Goal: Information Seeking & Learning: Learn about a topic

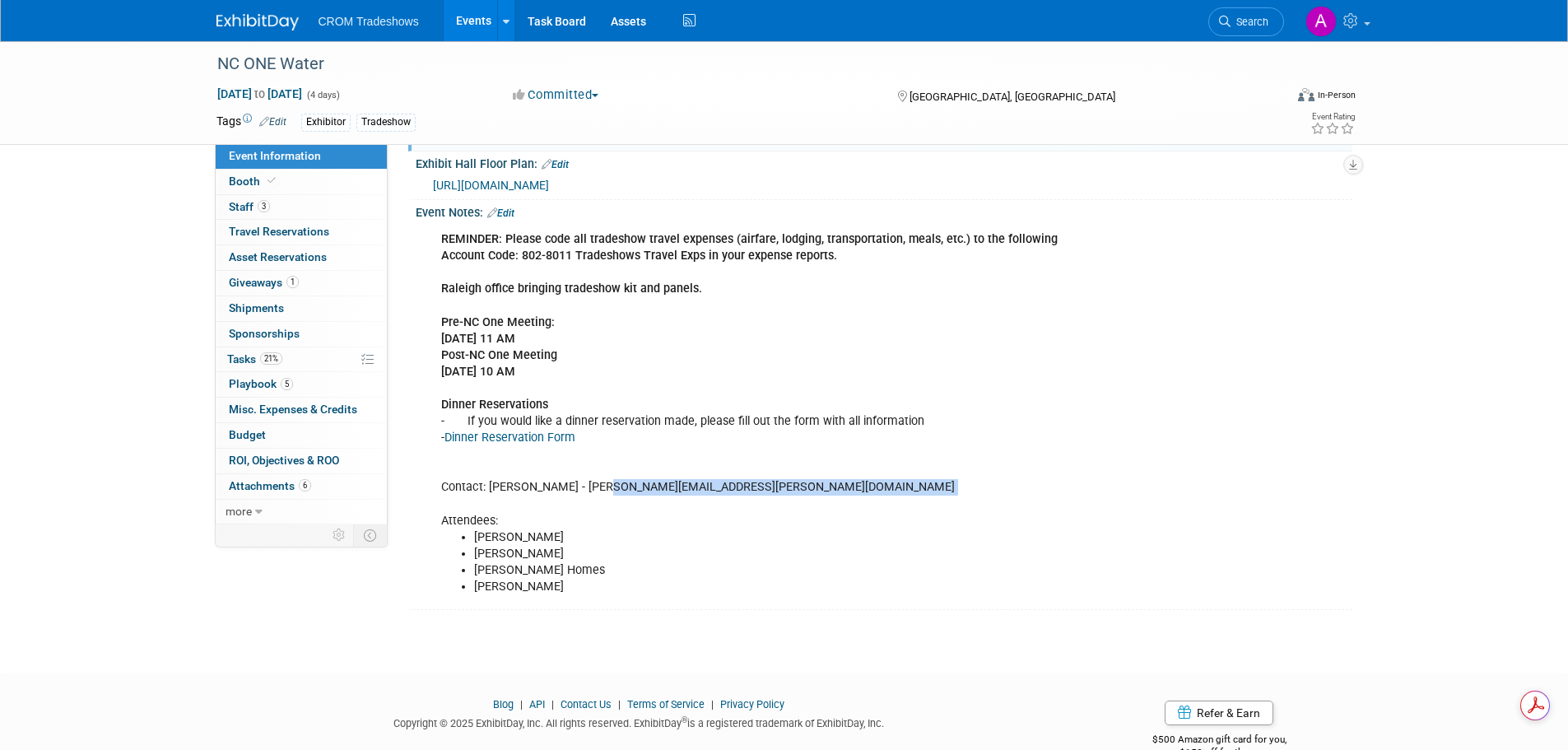
click at [465, 19] on link "Events" at bounding box center [473, 20] width 60 height 41
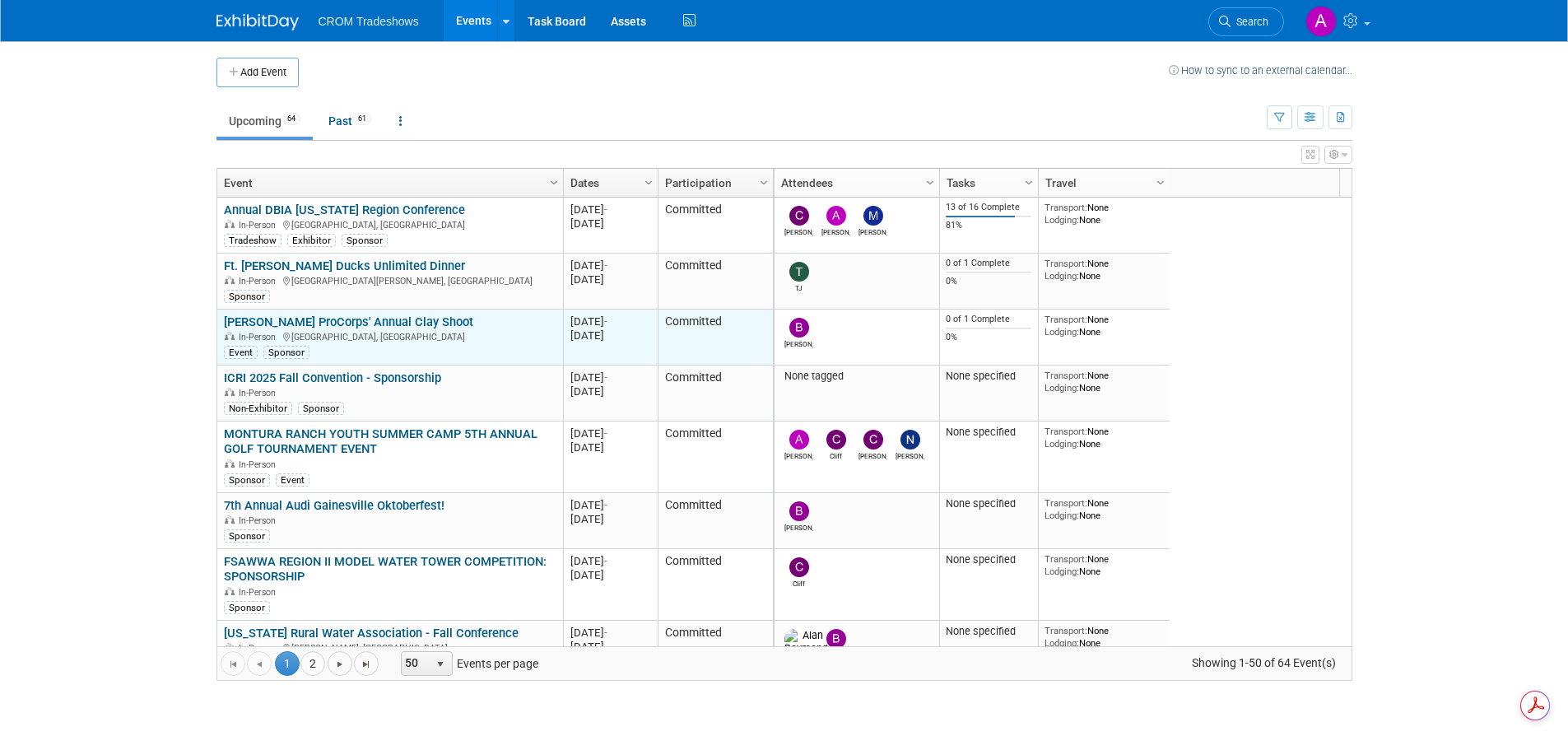
click at [314, 324] on link "[PERSON_NAME] ProCorps' Annual Clay Shoot" at bounding box center [349, 322] width 249 height 15
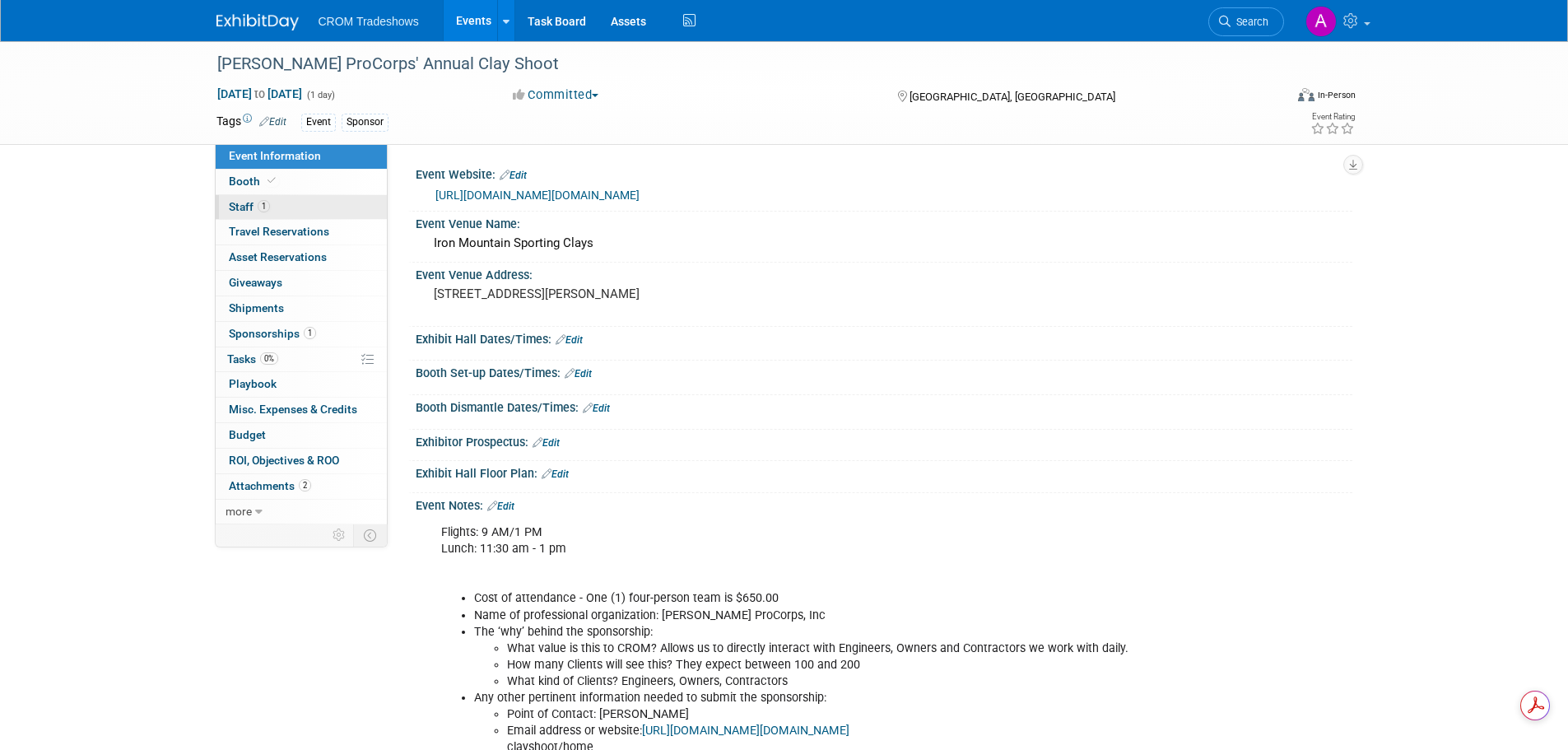
click at [258, 202] on span "1" at bounding box center [263, 205] width 12 height 12
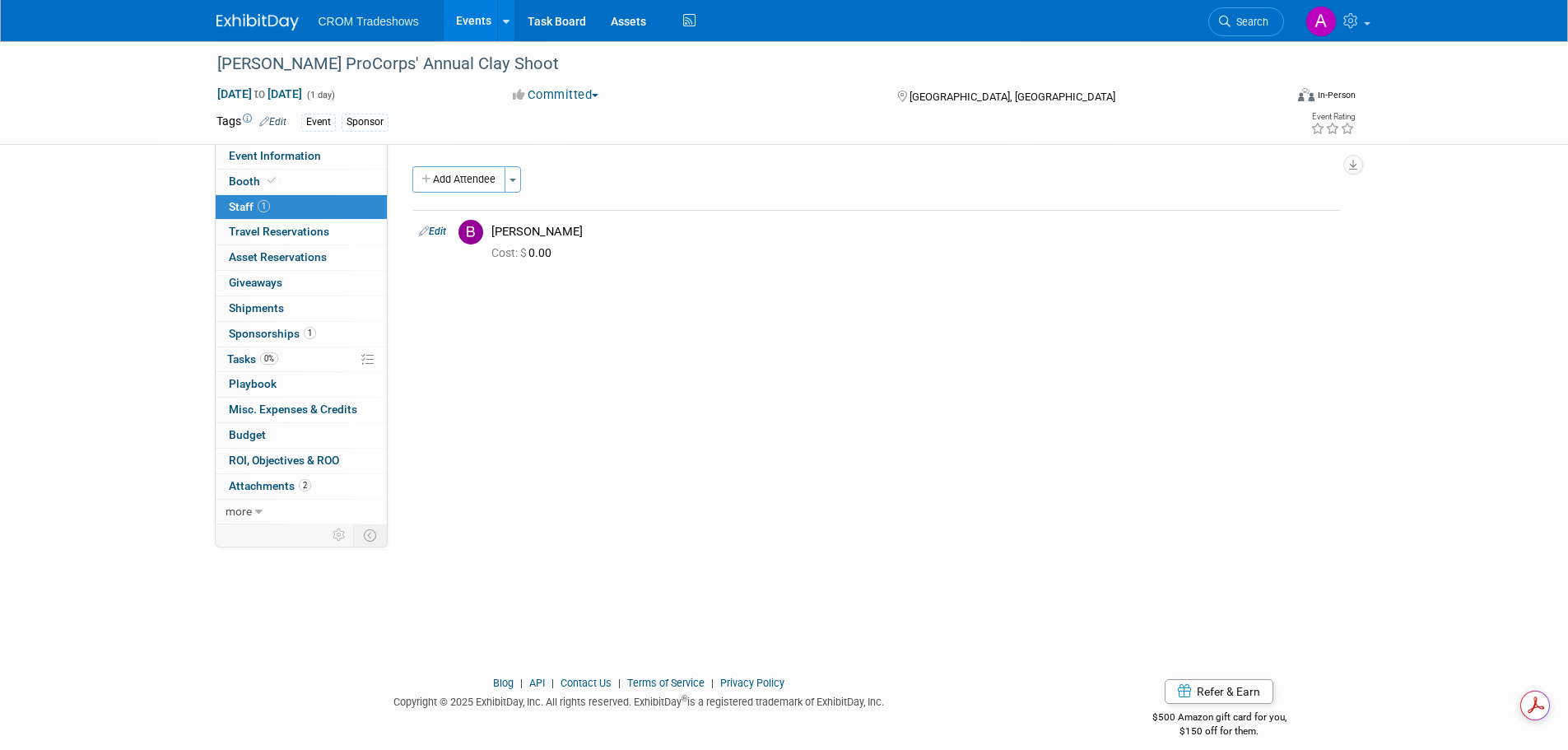
click at [465, 15] on link "Events" at bounding box center [473, 20] width 60 height 41
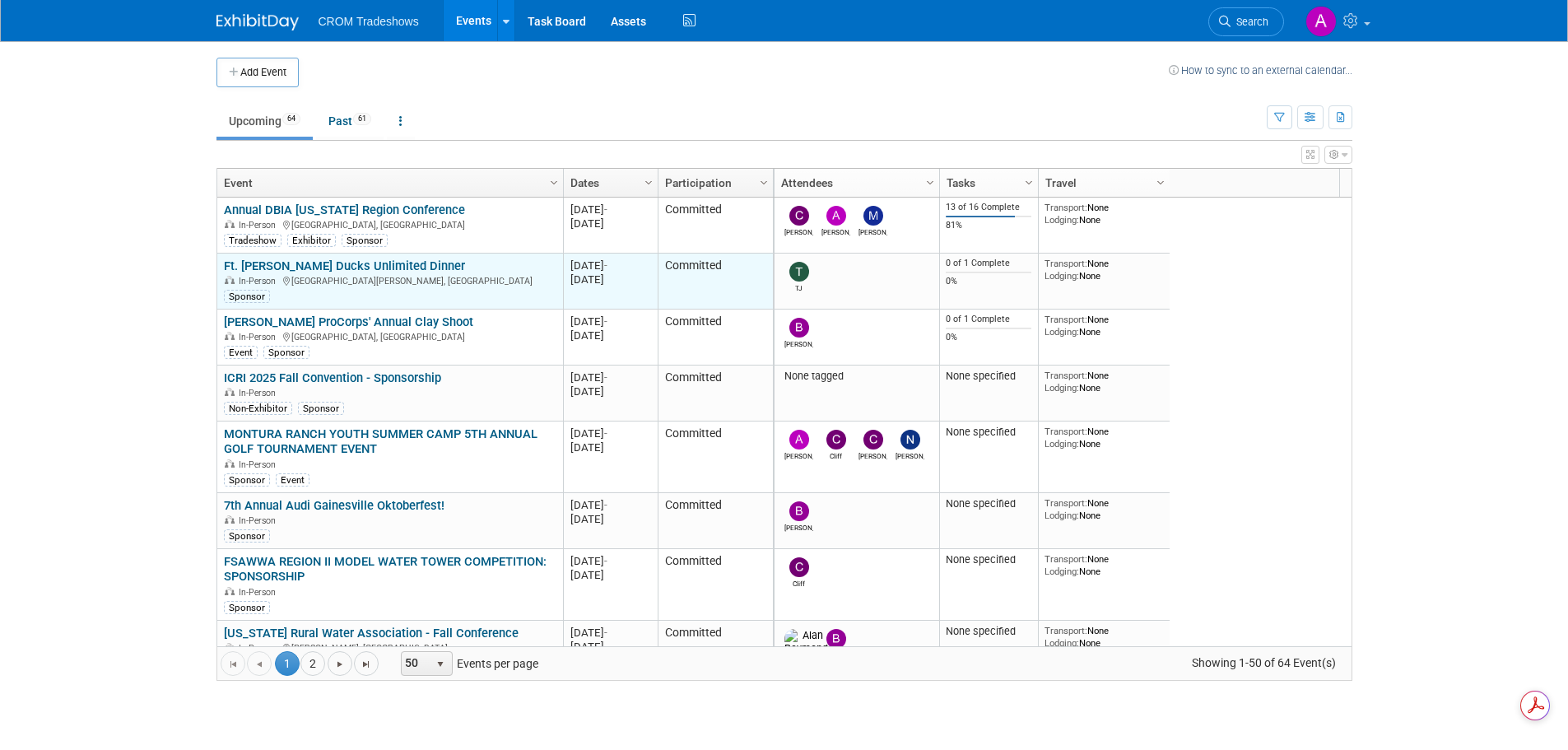
click at [331, 262] on link "Ft. [PERSON_NAME] Ducks Unlimited Dinner" at bounding box center [345, 266] width 241 height 15
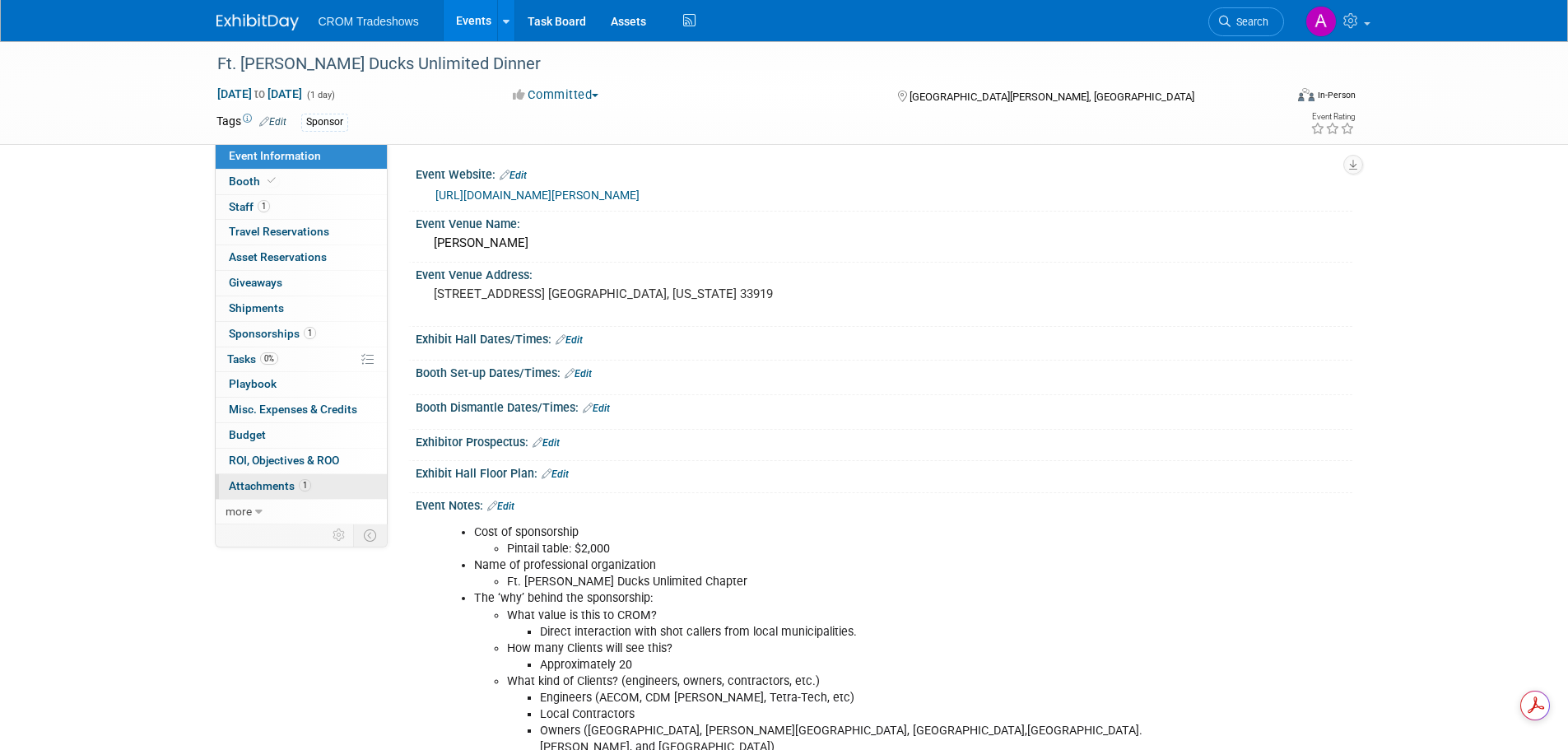
click at [267, 489] on span "Attachments 1" at bounding box center [270, 486] width 83 height 13
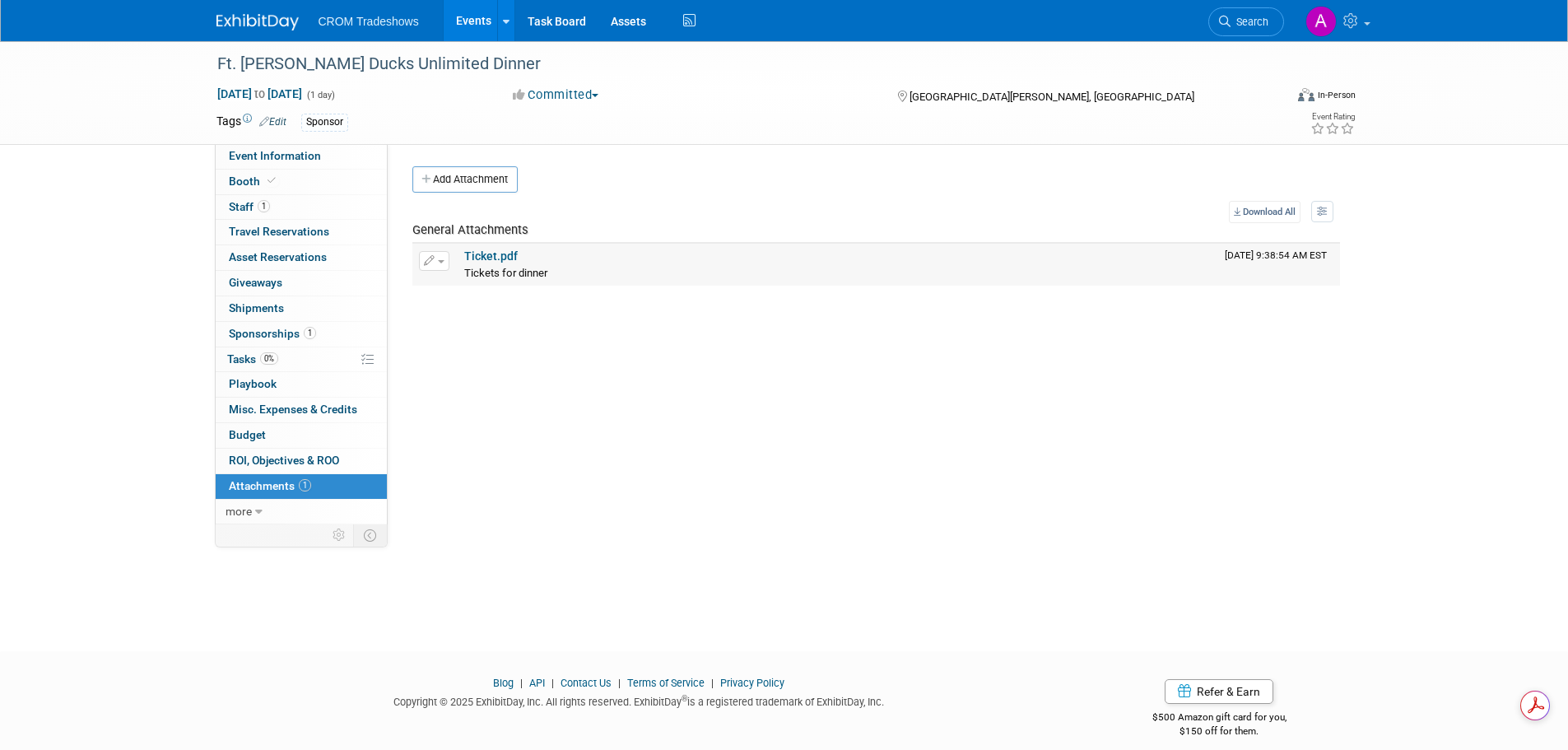
click at [495, 255] on link "Ticket.pdf" at bounding box center [491, 256] width 53 height 13
click at [285, 333] on span "Sponsorships 1" at bounding box center [273, 334] width 87 height 13
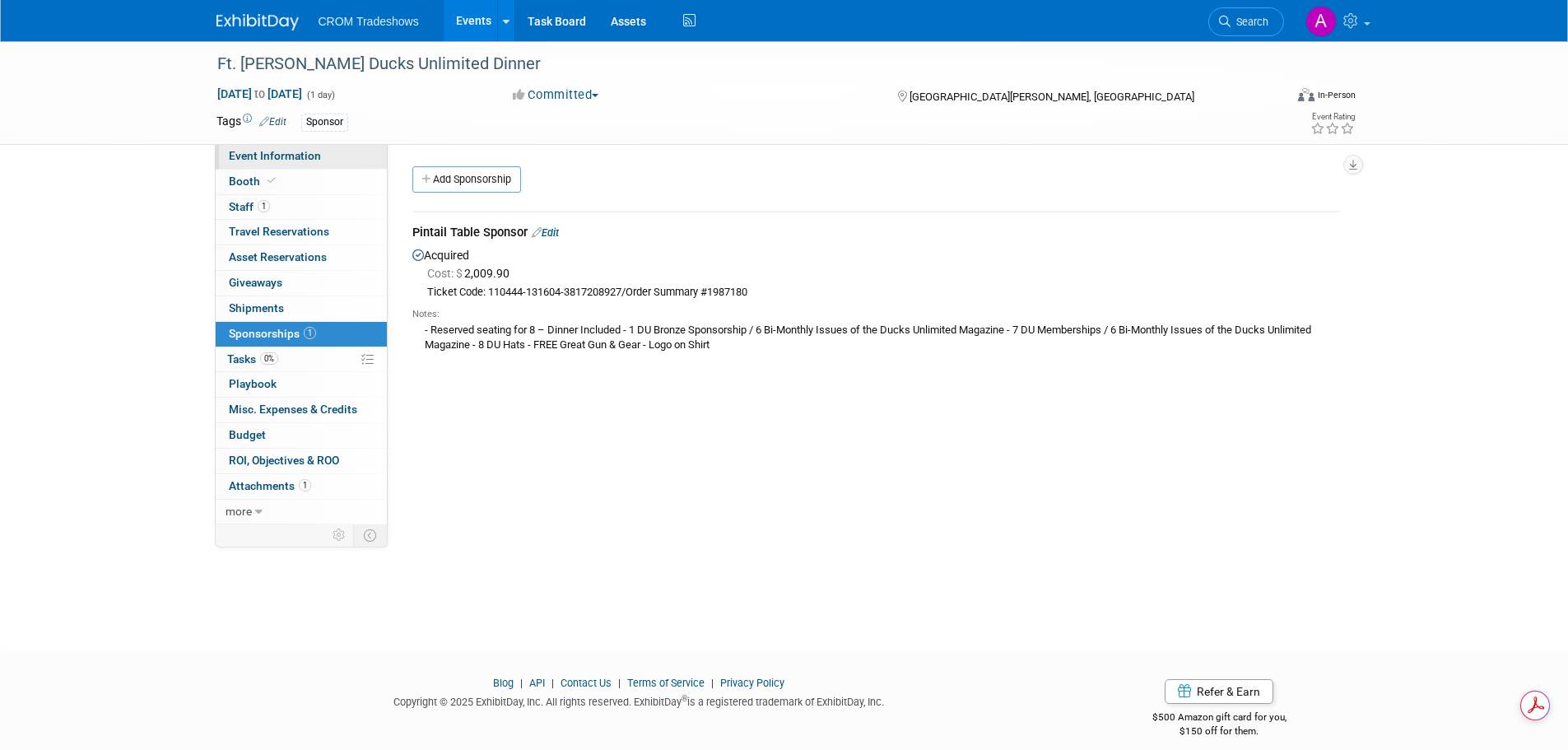
click at [247, 156] on span "Event Information" at bounding box center [275, 156] width 92 height 13
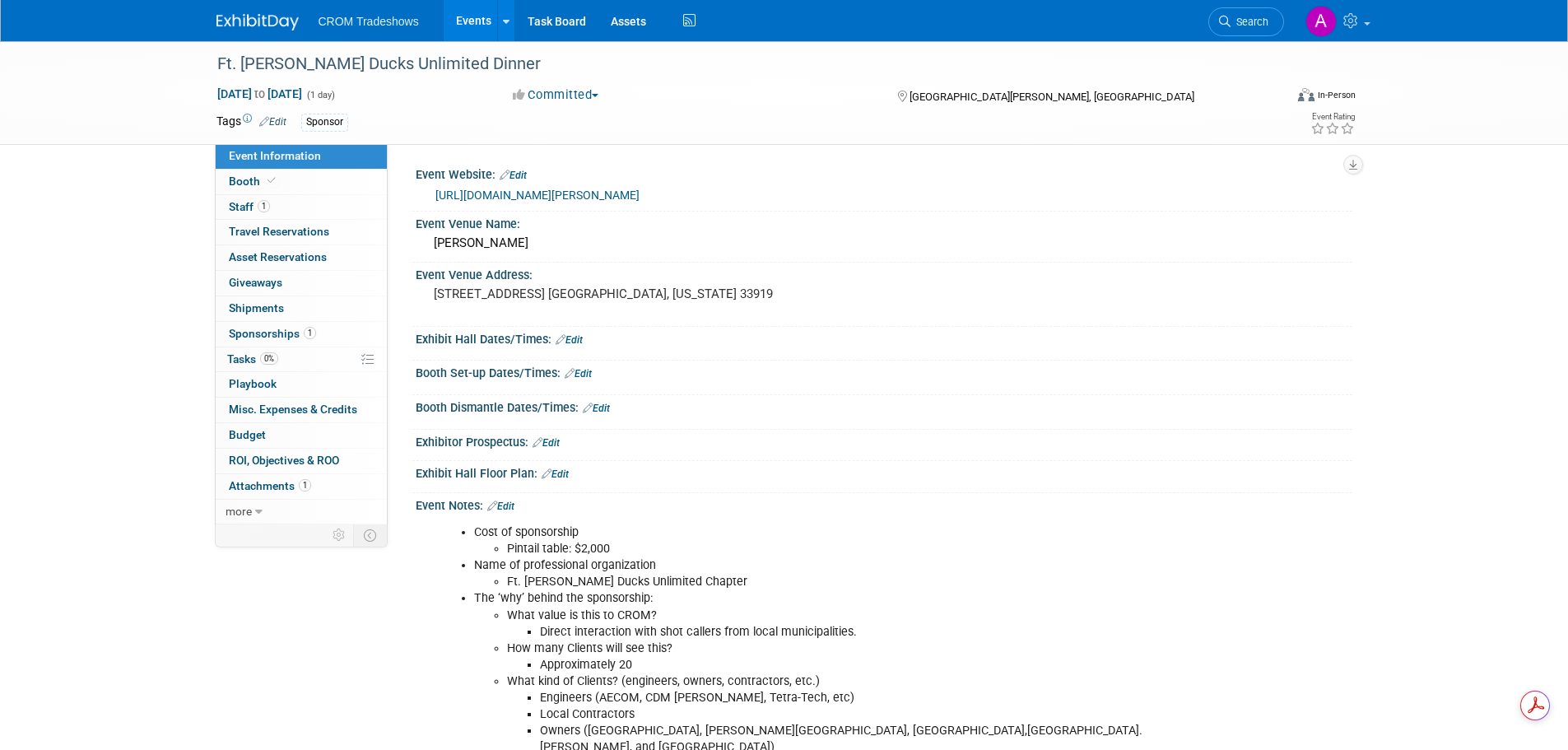
click at [600, 194] on link "[URL][DOMAIN_NAME][PERSON_NAME]" at bounding box center [537, 195] width 204 height 13
click at [249, 207] on span "Staff 1" at bounding box center [249, 206] width 41 height 13
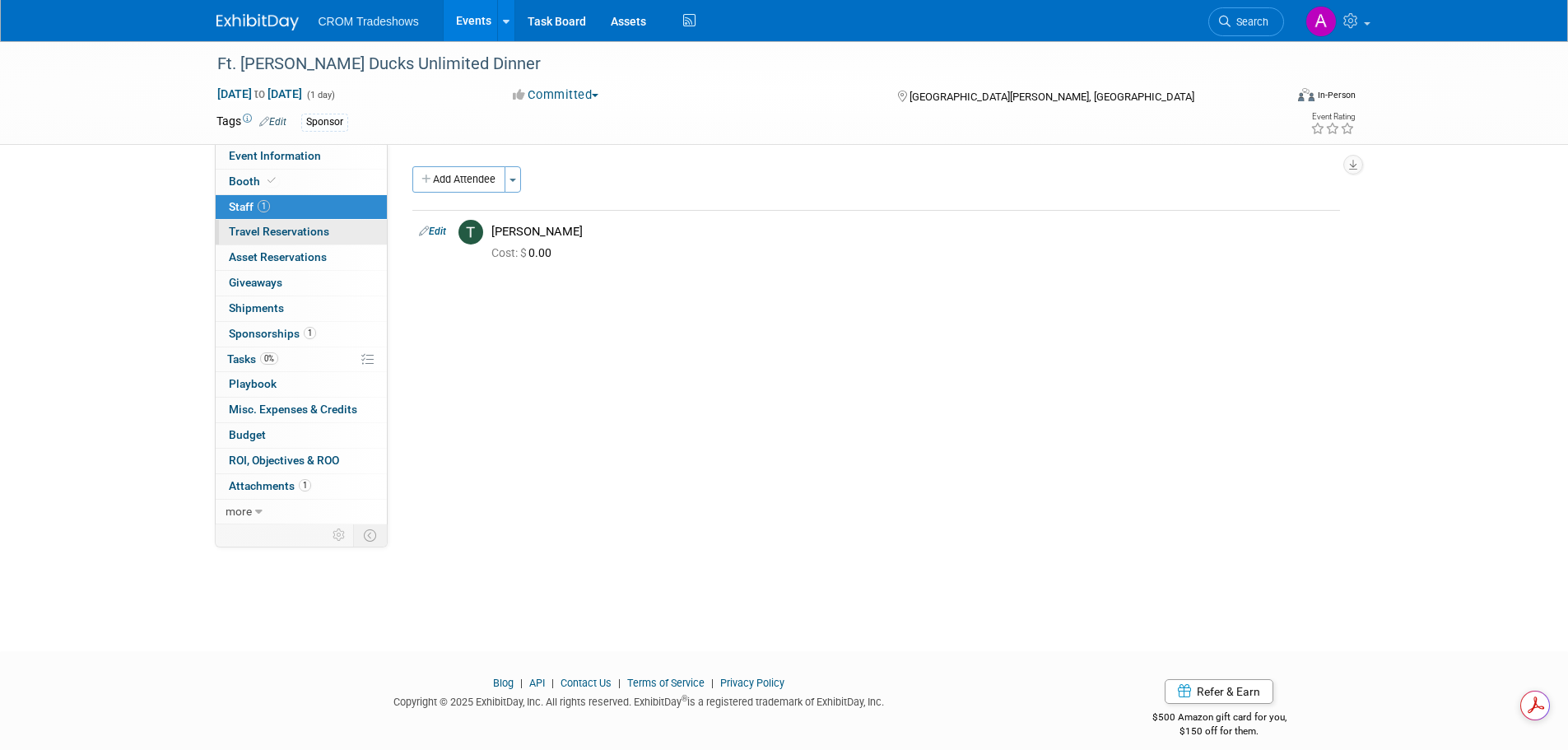
click at [257, 233] on span "Travel Reservations 0" at bounding box center [279, 231] width 101 height 13
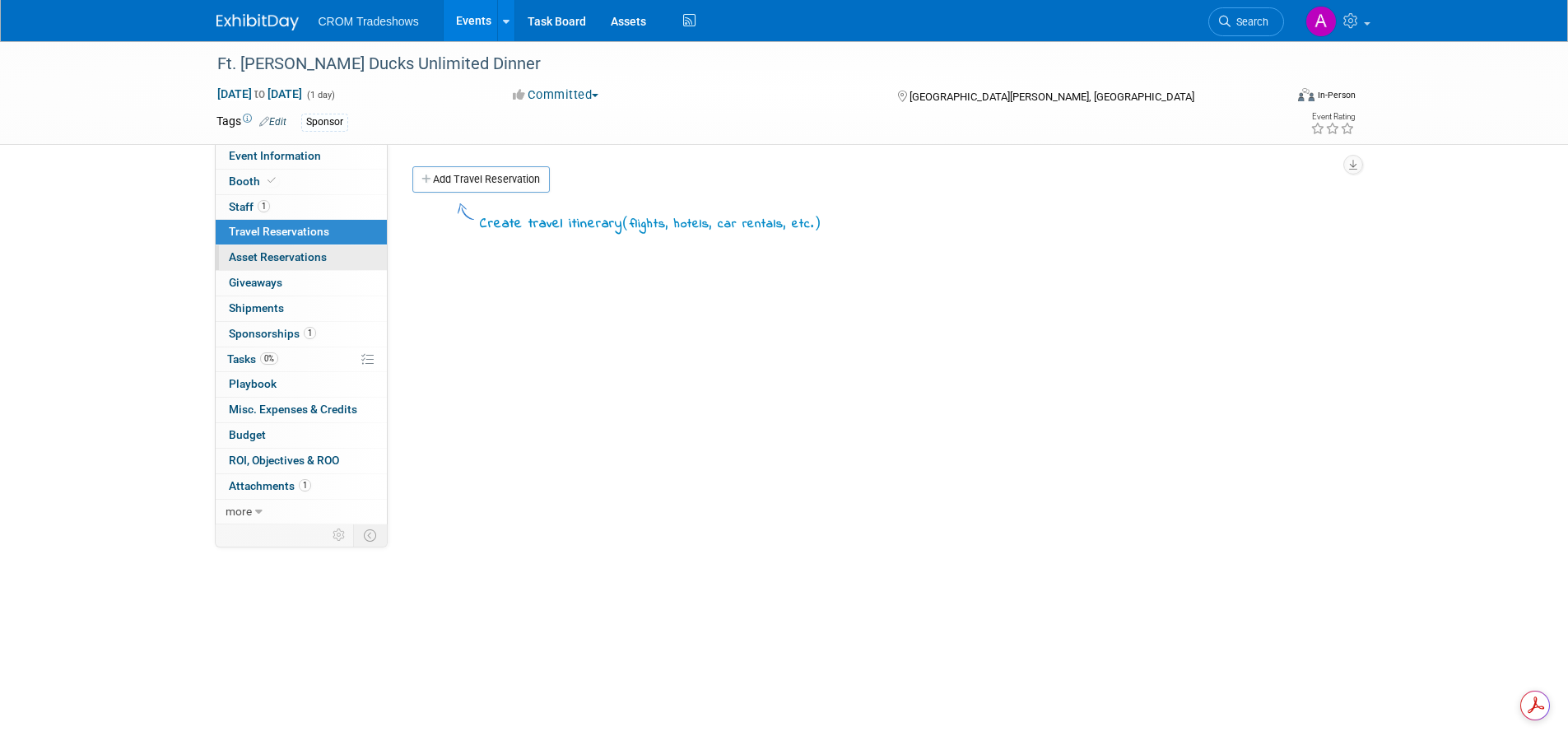
click at [251, 257] on span "Asset Reservations 0" at bounding box center [277, 257] width 98 height 13
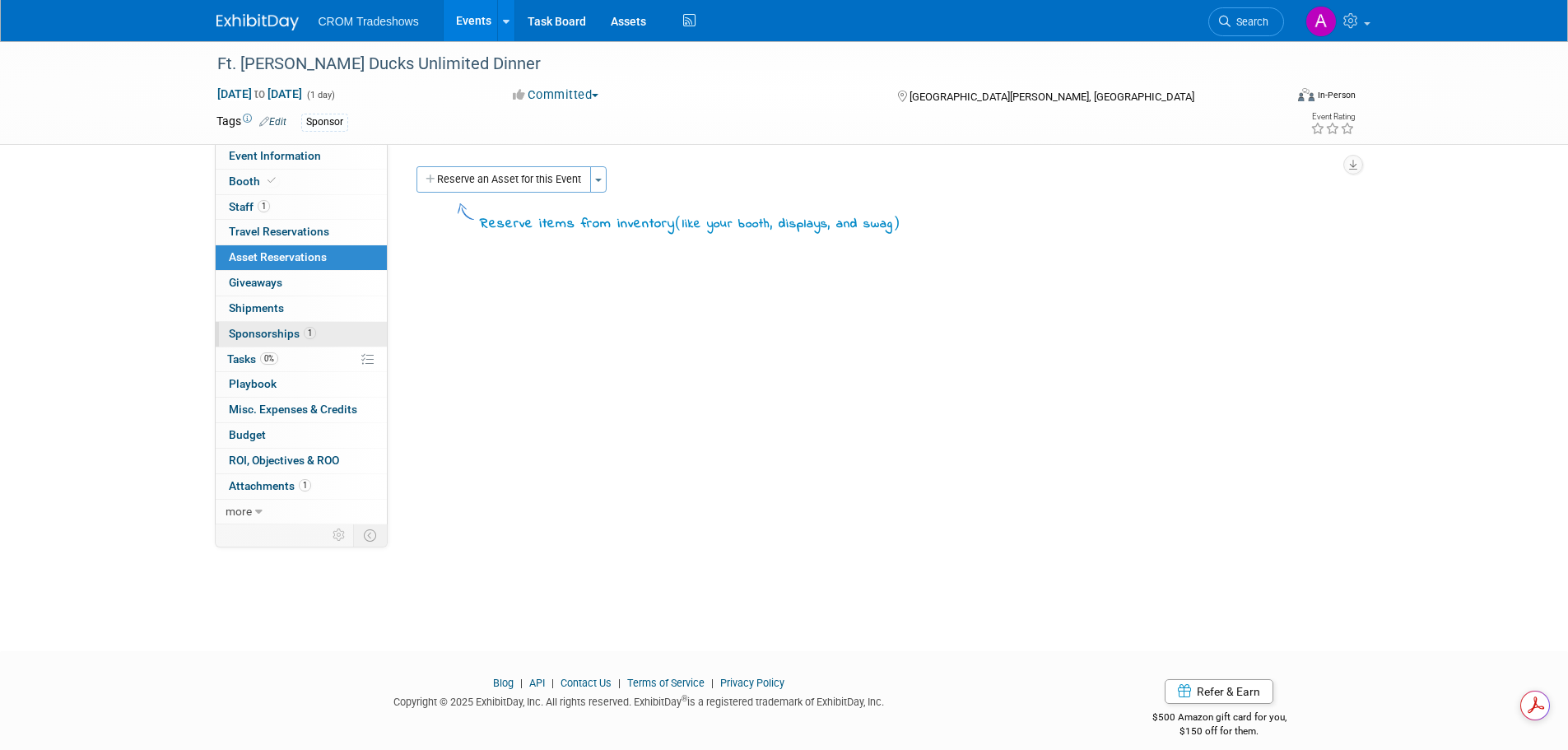
click at [269, 336] on span "Sponsorships 1" at bounding box center [273, 334] width 87 height 13
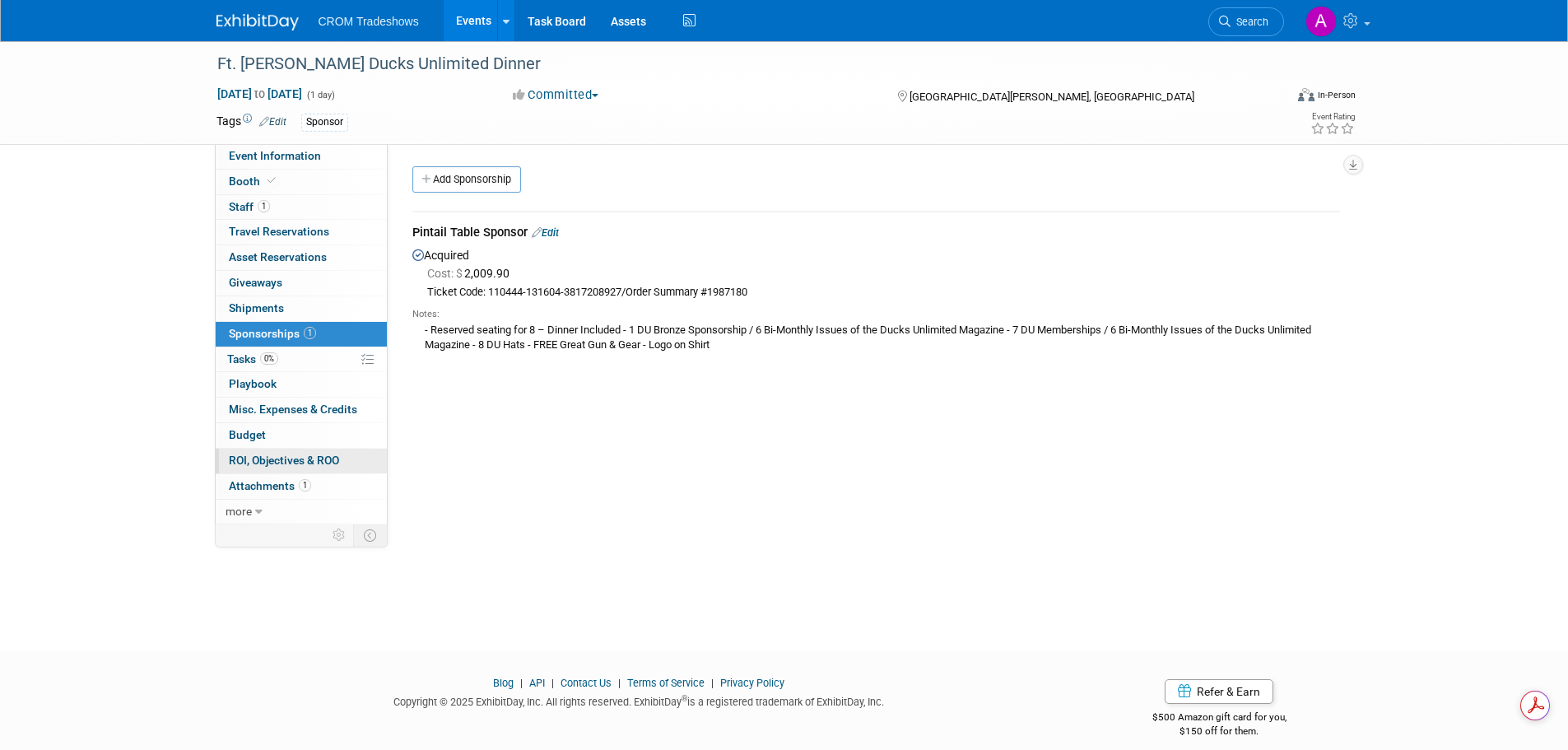
click at [274, 458] on span "ROI, Objectives & ROO 0" at bounding box center [284, 460] width 110 height 13
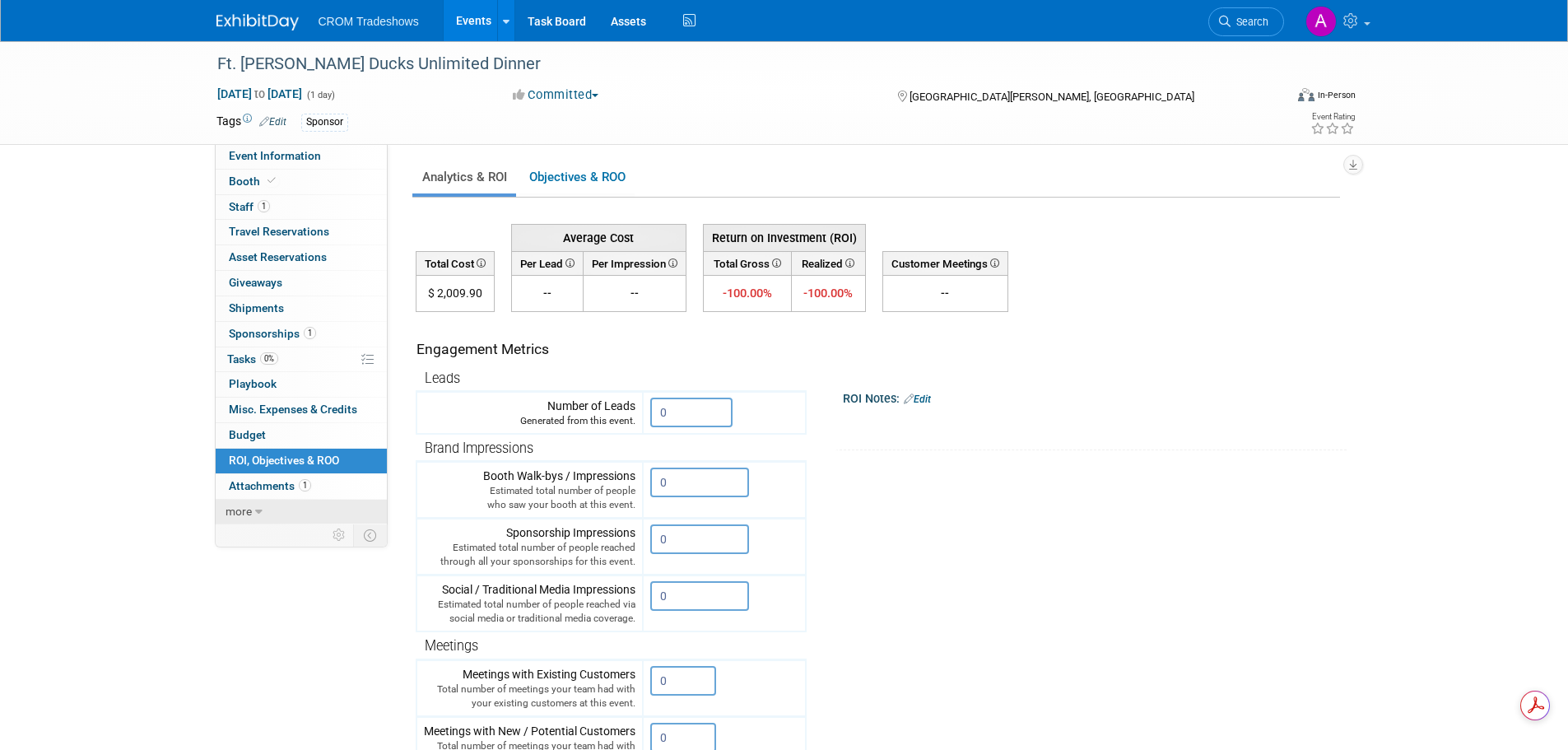
click at [248, 505] on span "more" at bounding box center [239, 511] width 27 height 13
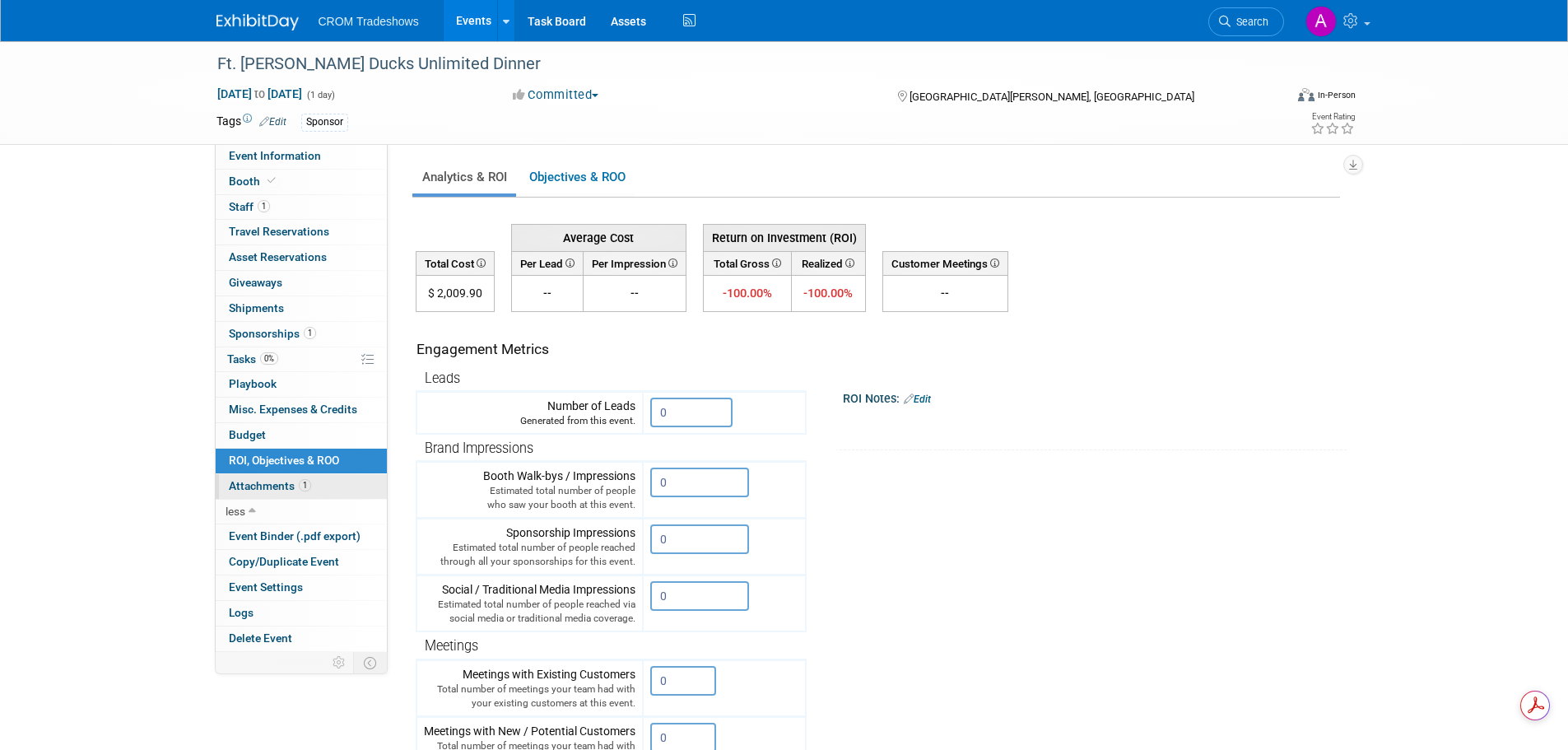
click at [259, 483] on span "Attachments 1" at bounding box center [270, 486] width 83 height 13
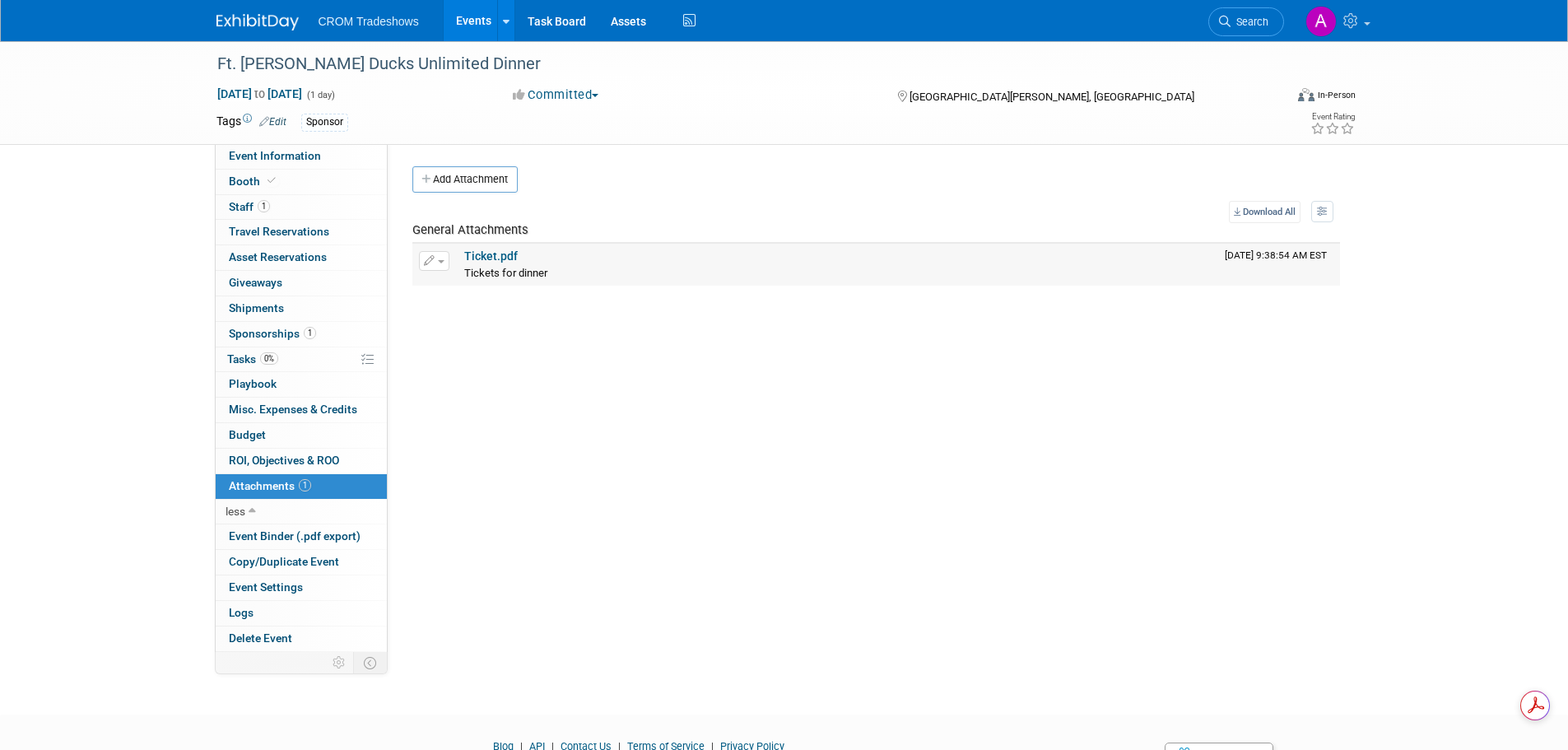
click at [488, 260] on link "Ticket.pdf" at bounding box center [491, 256] width 53 height 13
